Goal: Task Accomplishment & Management: Complete application form

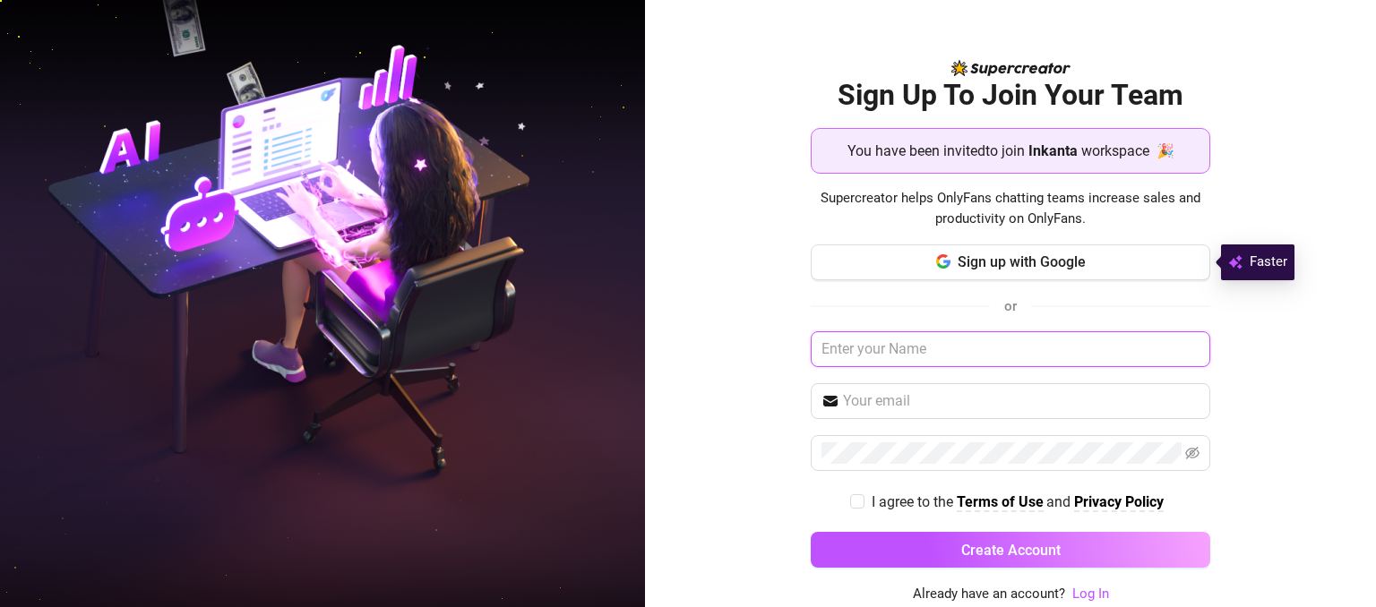
click at [942, 356] on input "text" at bounding box center [1011, 350] width 400 height 36
type input "Arda"
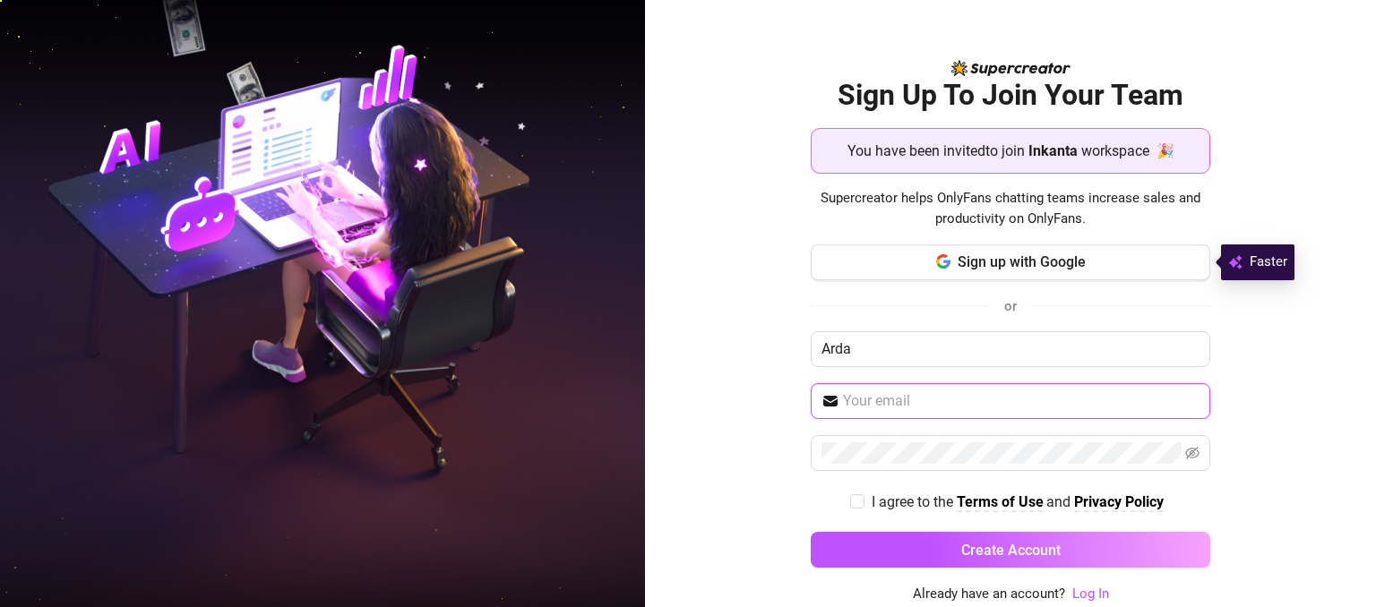
click at [909, 400] on input "text" at bounding box center [1021, 402] width 357 height 22
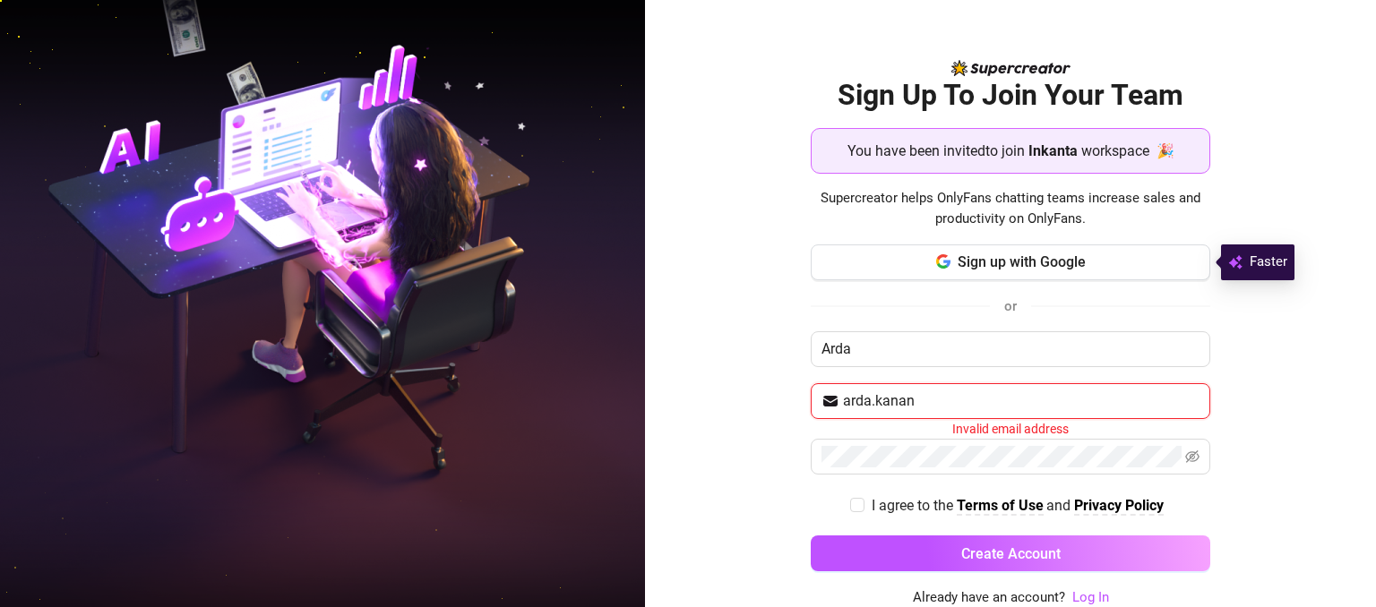
click at [1095, 409] on input "arda.kanan" at bounding box center [1021, 402] width 357 height 22
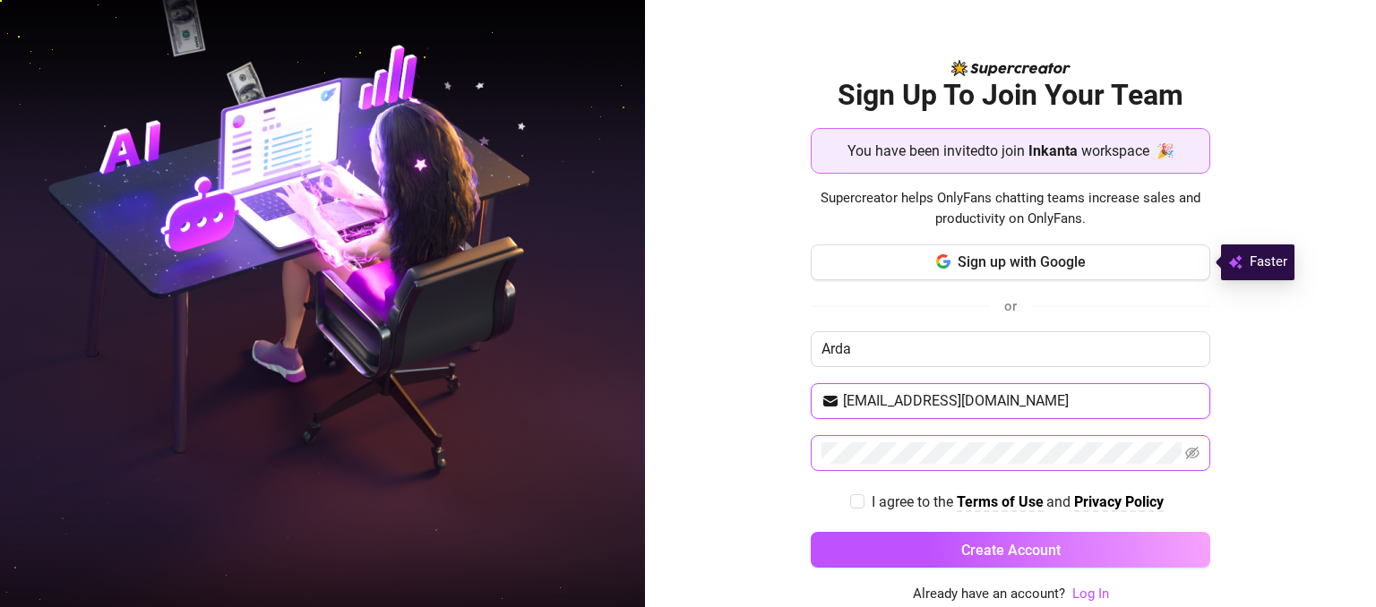
type input "arda.kanat@gmx.ch"
click at [857, 492] on label "I agree to the Terms of Use and Privacy Policy" at bounding box center [1010, 502] width 321 height 22
click at [857, 495] on input "I agree to the Terms of Use and Privacy Policy" at bounding box center [856, 501] width 13 height 13
checkbox input "true"
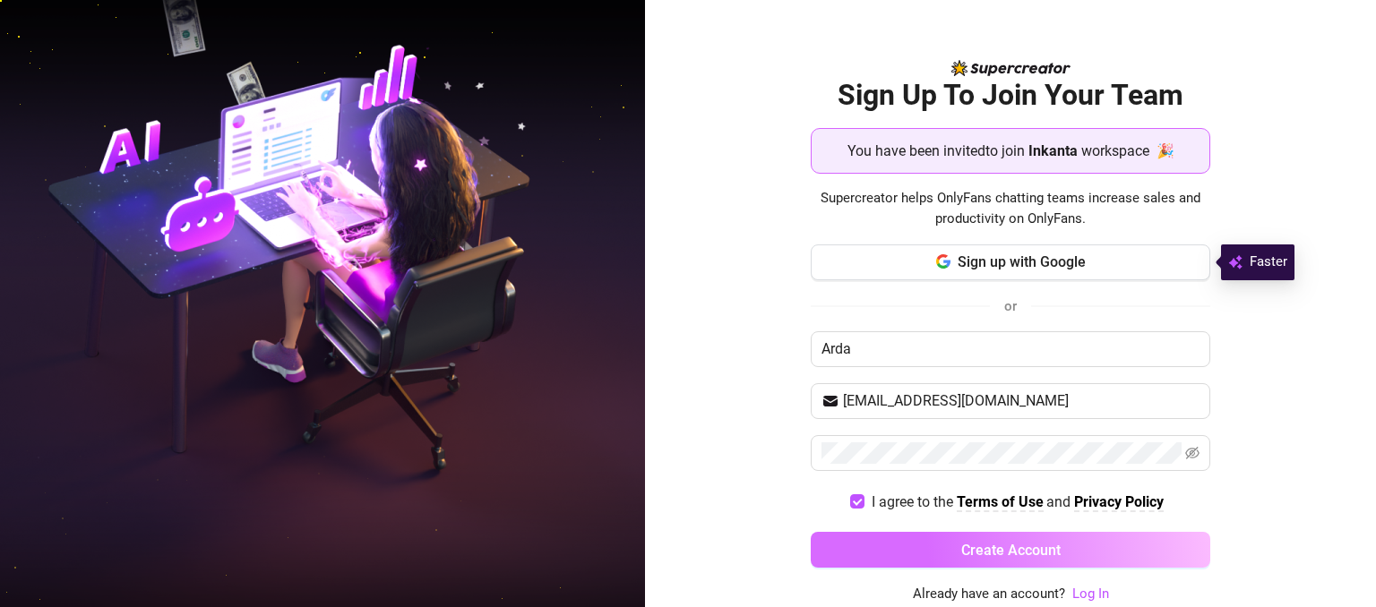
click at [882, 535] on button "Create Account" at bounding box center [1011, 550] width 400 height 36
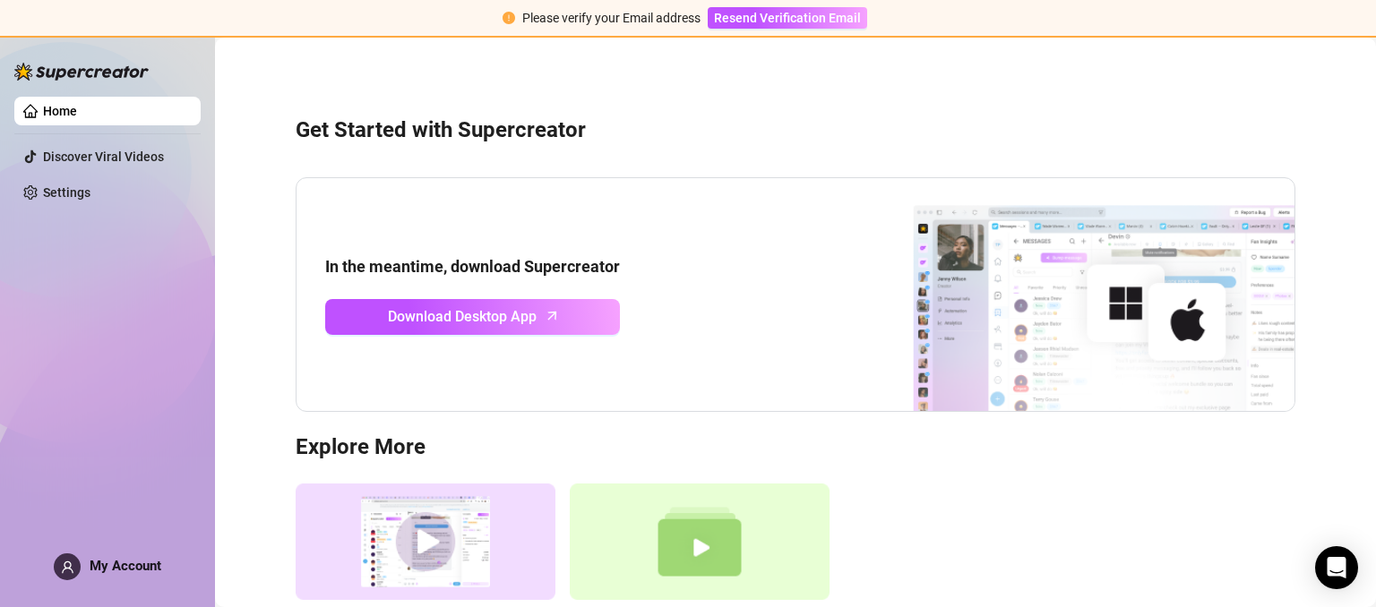
click at [220, 64] on main "Get Started with Supercreator In the meantime, download Supercreator Download D…" at bounding box center [795, 405] width 1161 height 734
